Goal: Task Accomplishment & Management: Complete application form

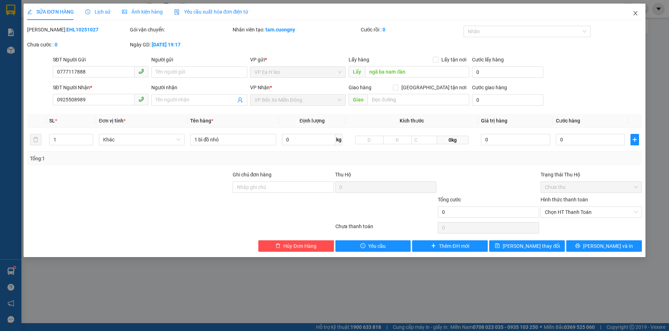
drag, startPoint x: 634, startPoint y: 16, endPoint x: 546, endPoint y: 1, distance: 89.0
click at [634, 16] on icon "close" at bounding box center [635, 13] width 6 height 6
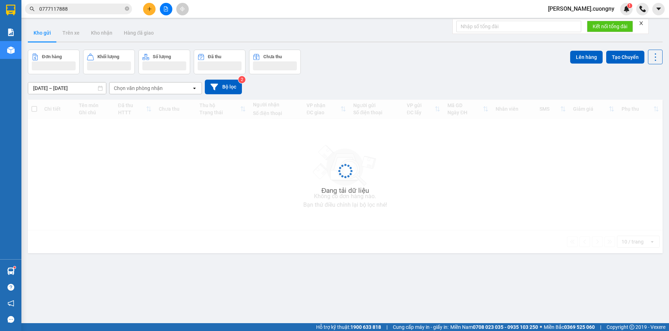
click at [80, 10] on input "0777117888" at bounding box center [81, 9] width 84 height 8
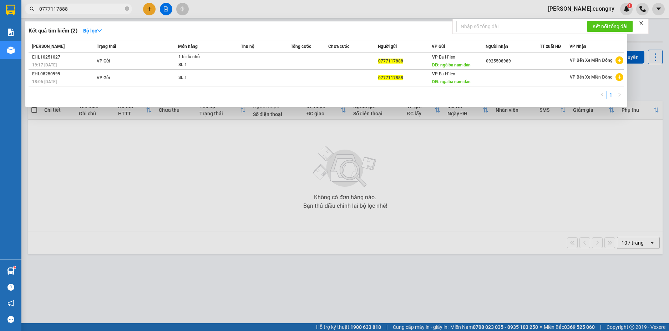
click at [80, 9] on input "0777117888" at bounding box center [81, 9] width 84 height 8
paste input "86684779"
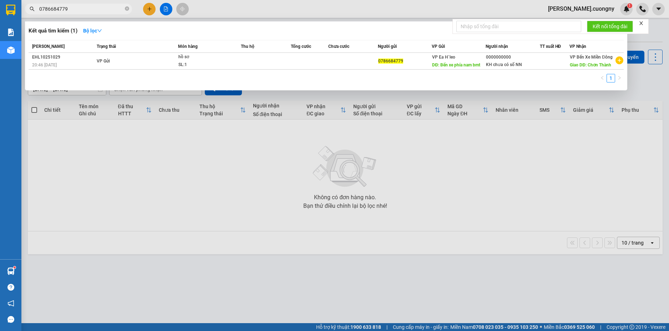
type input "0786684779"
click at [126, 8] on icon "close-circle" at bounding box center [127, 8] width 4 height 4
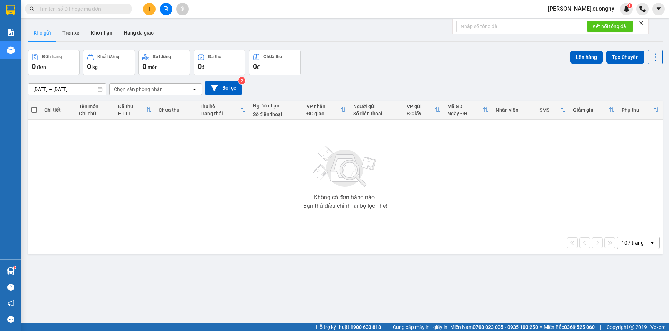
click at [114, 11] on input "text" at bounding box center [81, 9] width 84 height 8
paste input "0358028361"
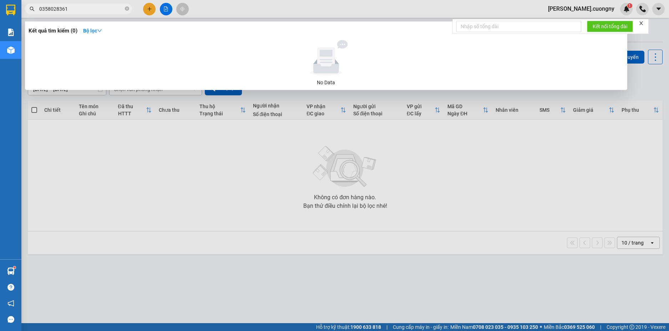
click at [113, 11] on input "0358028361" at bounding box center [81, 9] width 84 height 8
type input "0358028361"
click at [126, 9] on icon "close-circle" at bounding box center [127, 8] width 4 height 4
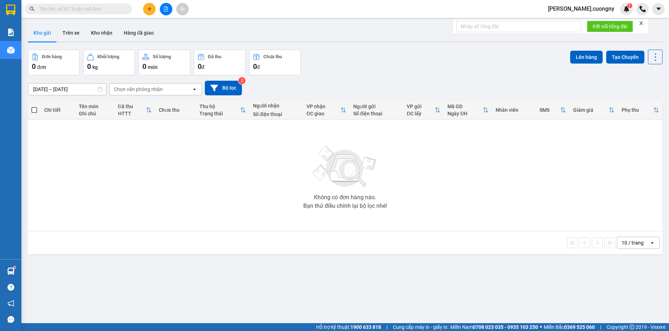
click at [81, 10] on input "text" at bounding box center [81, 9] width 84 height 8
paste input "0964960757"
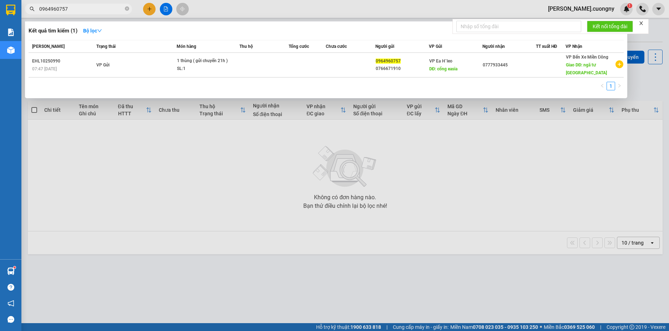
type input "0964960757"
click at [195, 245] on div at bounding box center [334, 165] width 669 height 331
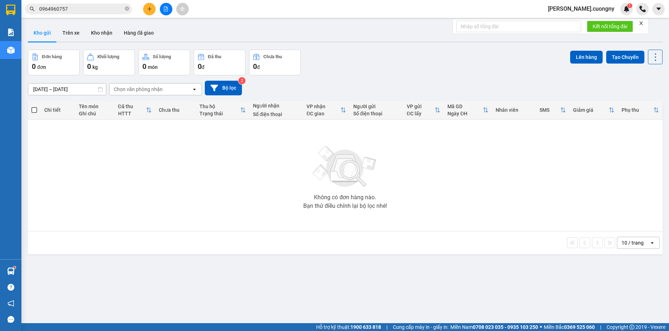
click at [275, 10] on div "Kết quả tìm kiếm ( 1 ) Bộ lọc Mã ĐH Trạng thái Món hàng Thu hộ Tổng cước Chưa c…" at bounding box center [334, 9] width 669 height 18
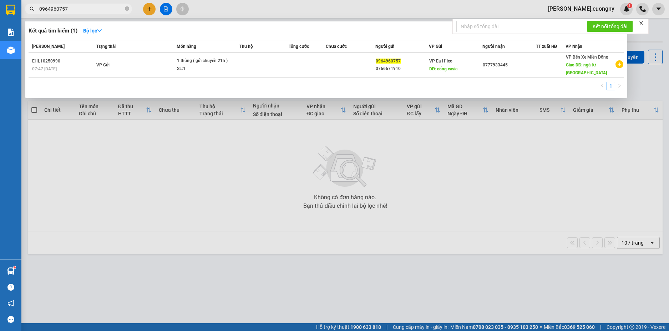
click at [127, 8] on icon "close-circle" at bounding box center [127, 8] width 4 height 4
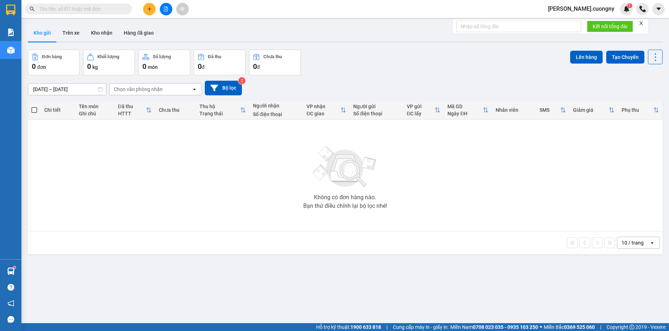
click at [105, 9] on input "text" at bounding box center [81, 9] width 84 height 8
paste input "0964960757"
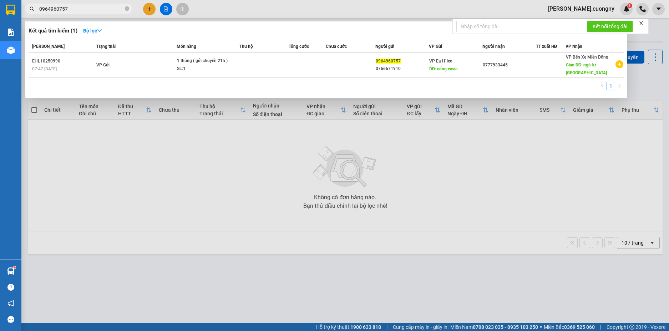
type input "0964960757"
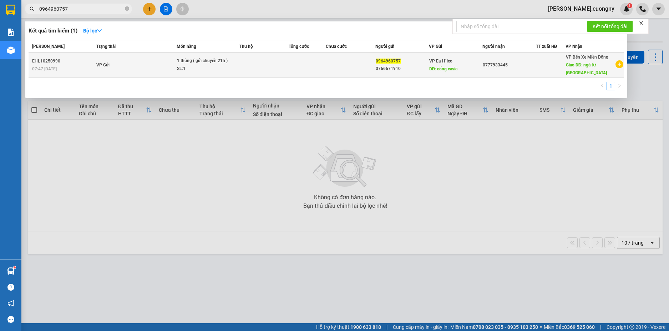
click at [131, 66] on td "VP Gửi" at bounding box center [136, 65] width 82 height 25
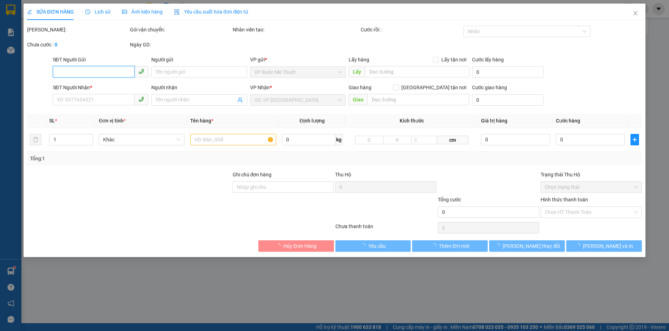
type input "0964960757"
type input "0766671910"
type input "cổng easia"
type input "0777933445"
type input "ngã tư [GEOGRAPHIC_DATA]"
